Goal: Information Seeking & Learning: Learn about a topic

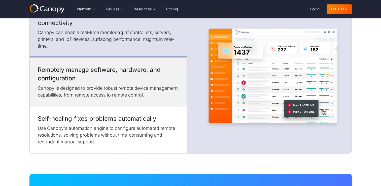
click at [112, 65] on h3 "Remotely manage software, hardware, and configuration" at bounding box center [108, 73] width 141 height 17
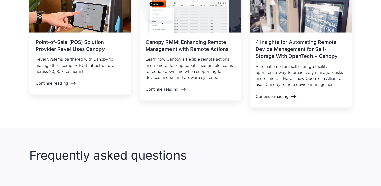
scroll to position [1032, 0]
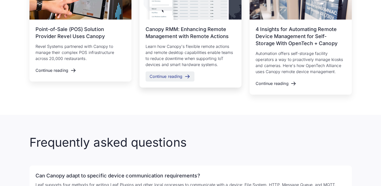
click at [169, 74] on div "Continue reading" at bounding box center [166, 76] width 33 height 5
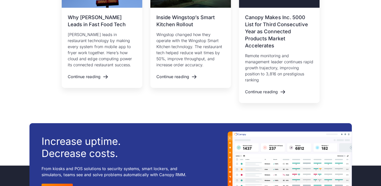
scroll to position [1309, 0]
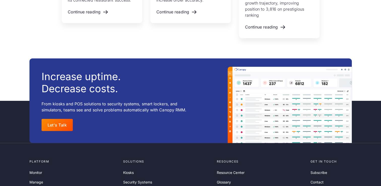
scroll to position [1309, 0]
